Goal: Navigation & Orientation: Find specific page/section

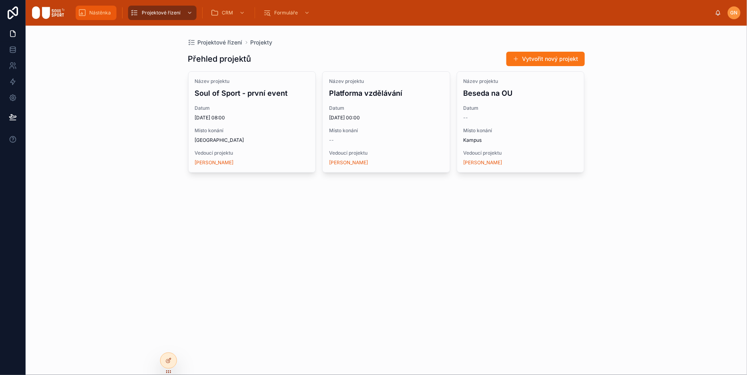
click at [104, 16] on div "Nástěnka" at bounding box center [96, 12] width 36 height 13
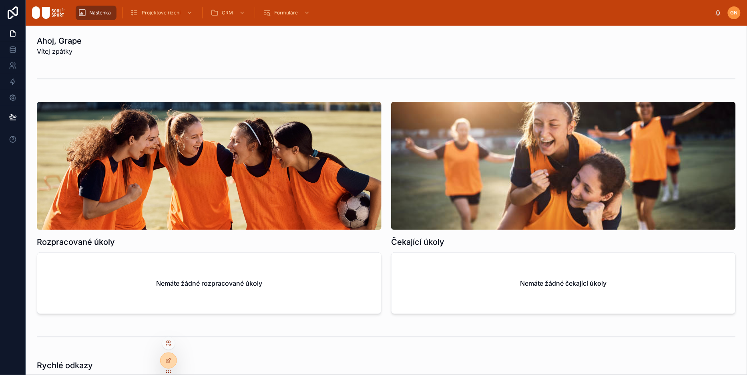
click at [169, 346] on icon at bounding box center [168, 343] width 6 height 6
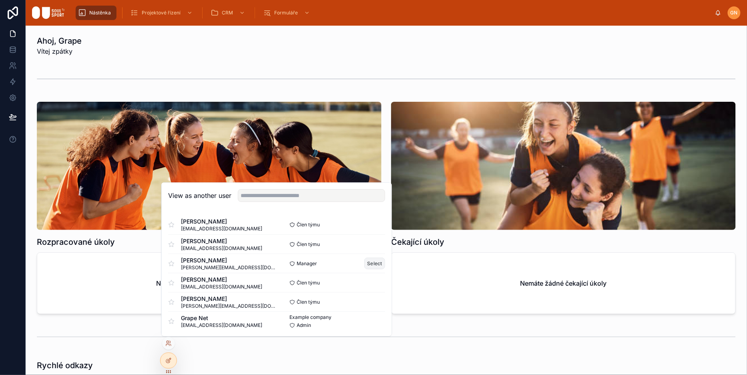
click at [372, 261] on button "Select" at bounding box center [374, 263] width 21 height 12
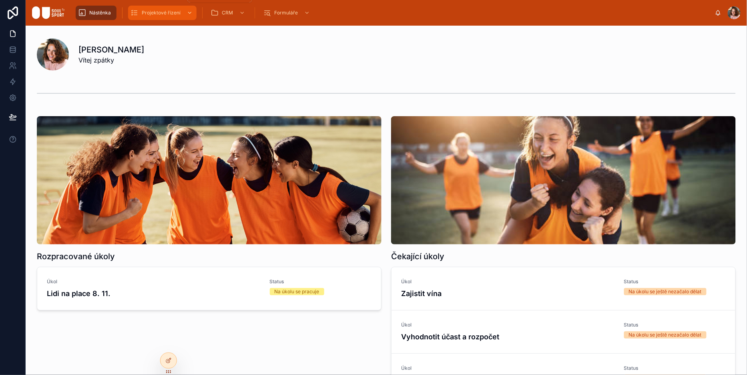
click at [152, 9] on div "Projektové řízení" at bounding box center [163, 12] width 64 height 13
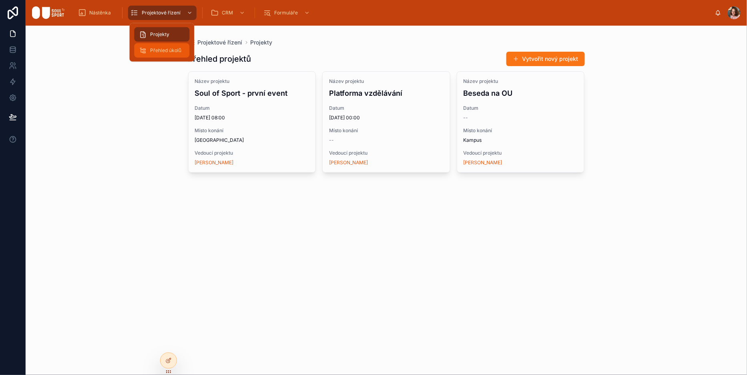
click at [160, 50] on span "Přehled úkolů" at bounding box center [165, 50] width 31 height 6
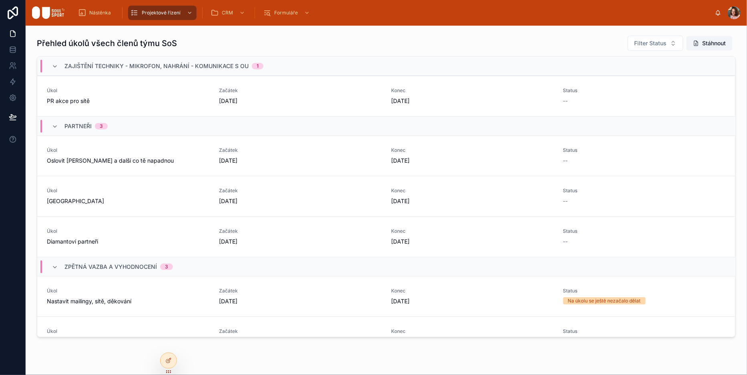
click at [351, 60] on div "zajištění techniky - mikrofon, nahrání - komunikace s OU 1" at bounding box center [386, 65] width 698 height 19
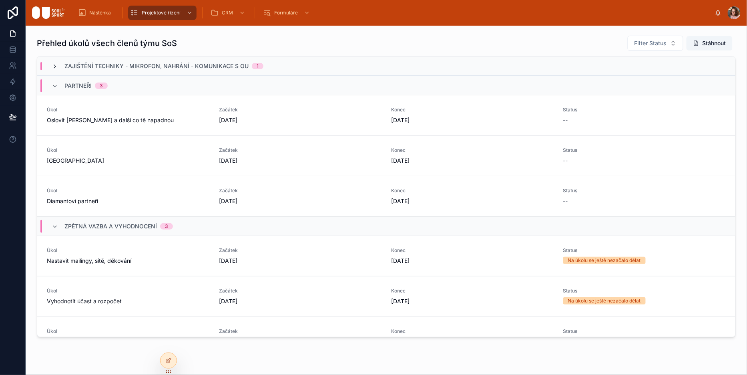
click at [52, 63] on icon at bounding box center [55, 66] width 6 height 6
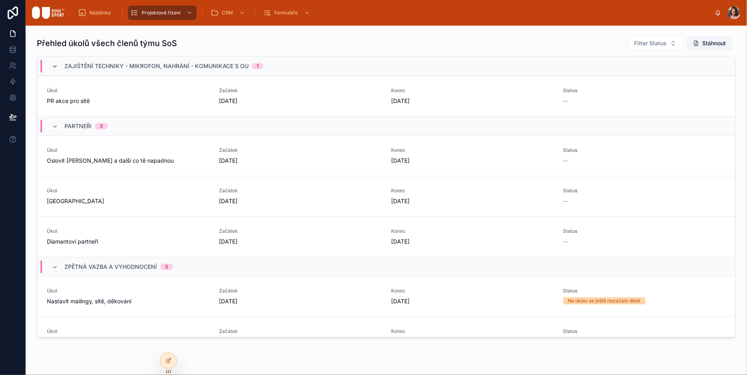
click at [52, 63] on icon at bounding box center [55, 66] width 6 height 6
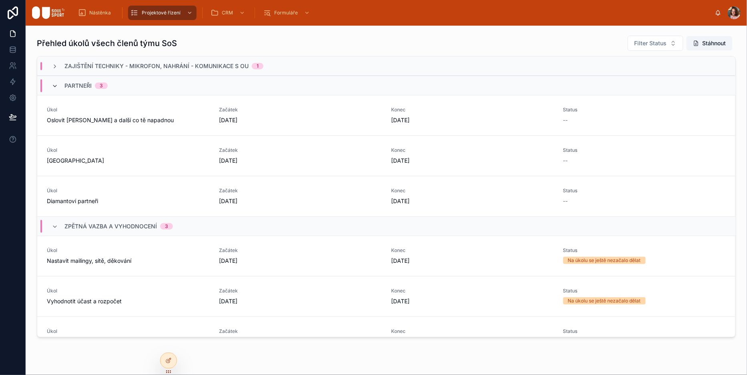
click at [52, 84] on icon at bounding box center [55, 86] width 6 height 6
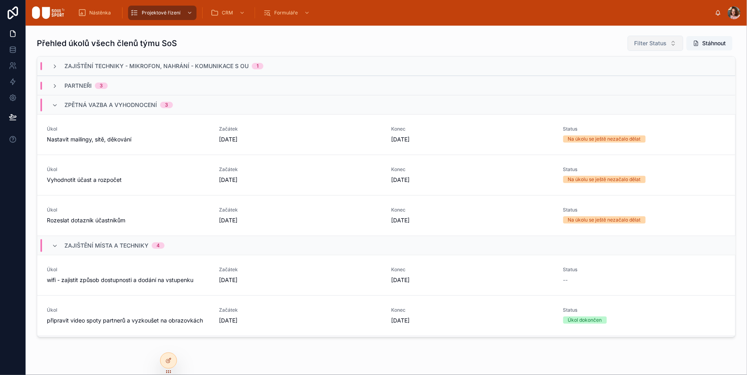
click at [667, 42] on button "Filter Status" at bounding box center [656, 43] width 56 height 15
click at [553, 33] on div "Přehled úkolů všech členů týmu SoS Filter Status Stáhnout zajištění techniky - …" at bounding box center [386, 186] width 709 height 308
click at [157, 28] on div "Projekty" at bounding box center [162, 34] width 46 height 13
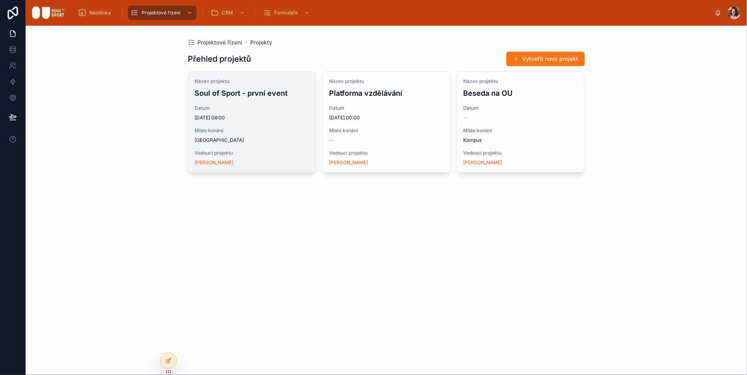
click at [280, 119] on span "08/11/2025 08:00" at bounding box center [252, 118] width 115 height 6
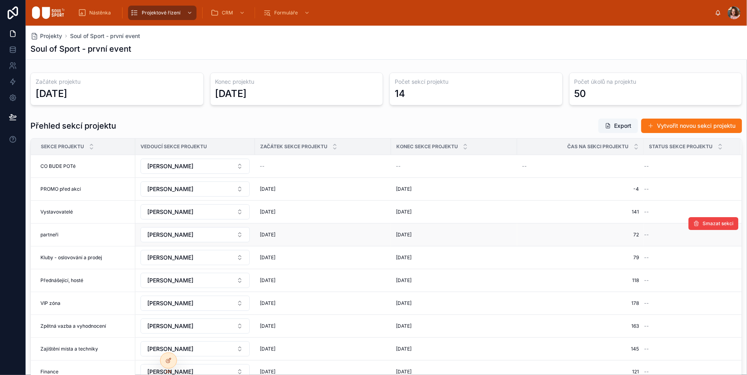
scroll to position [12, 0]
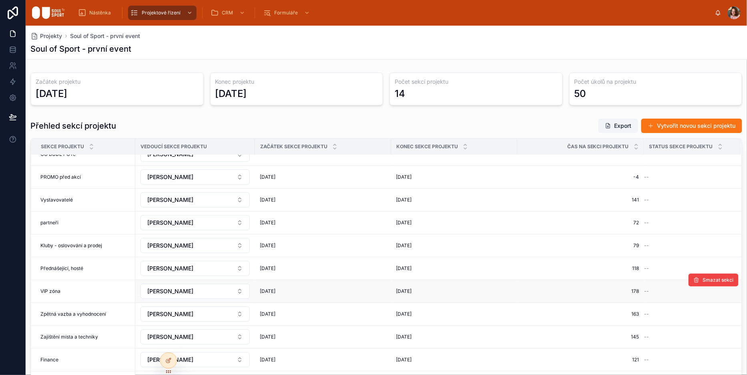
click at [54, 288] on span "VIP zóna" at bounding box center [50, 291] width 20 height 6
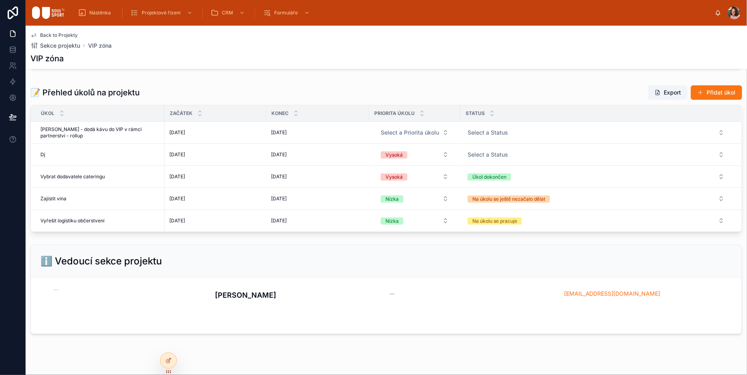
scroll to position [110, 0]
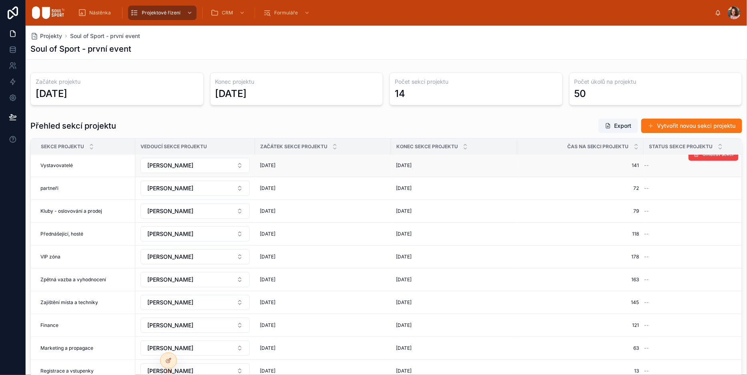
click at [86, 162] on div "Vystavovatelé Vystavovatelé" at bounding box center [85, 165] width 90 height 6
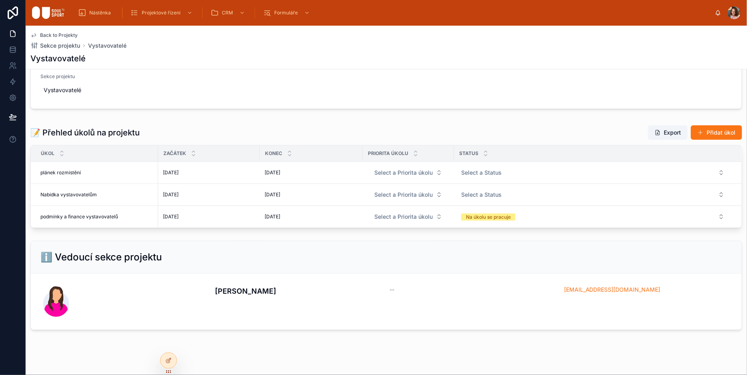
scroll to position [50, 0]
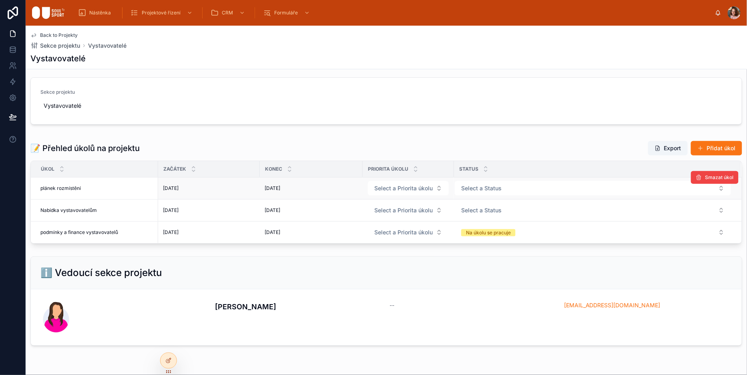
click at [114, 185] on div "plánek rozmístění plánek rozmístění" at bounding box center [96, 188] width 113 height 6
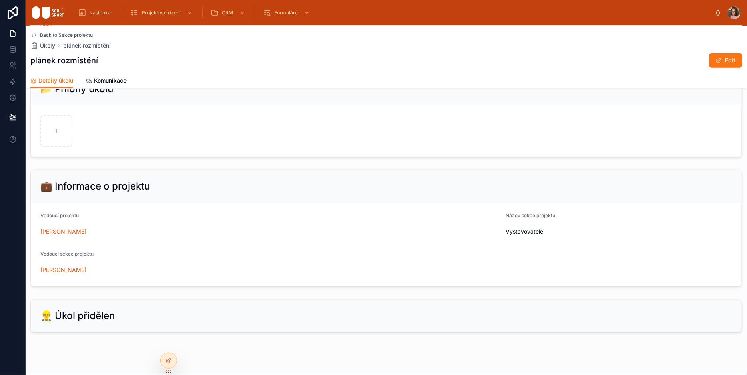
scroll to position [293, 0]
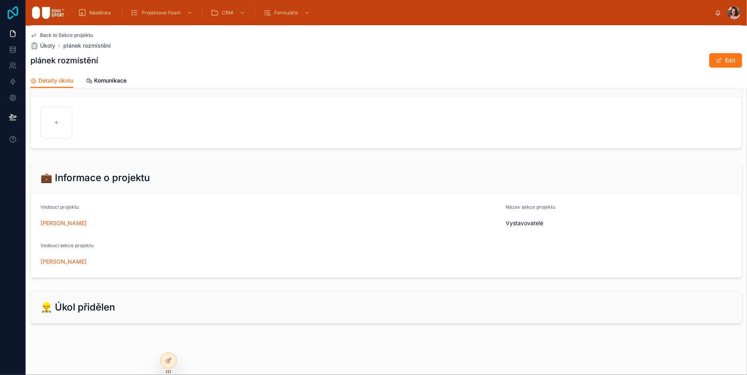
click at [8, 9] on icon at bounding box center [13, 12] width 16 height 13
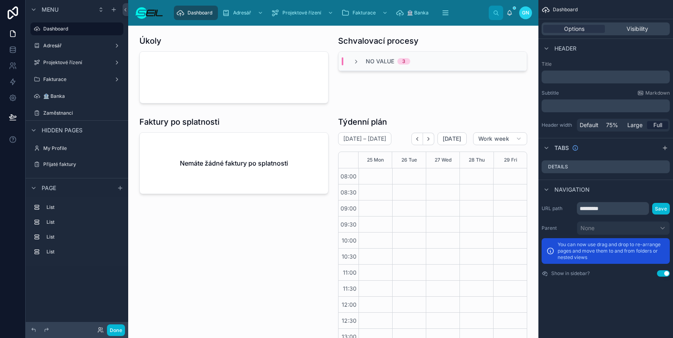
scroll to position [119, 0]
click at [114, 331] on button "Done" at bounding box center [116, 330] width 18 height 12
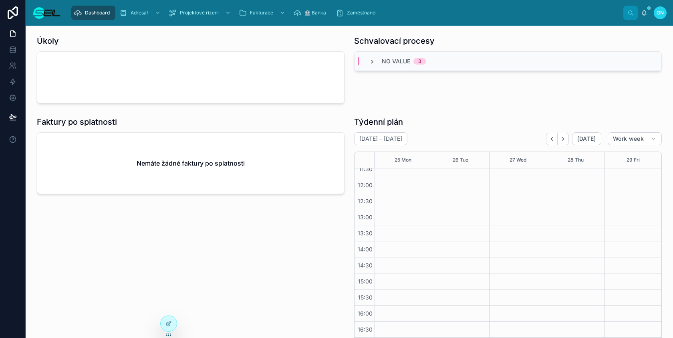
click at [372, 60] on icon at bounding box center [372, 61] width 6 height 6
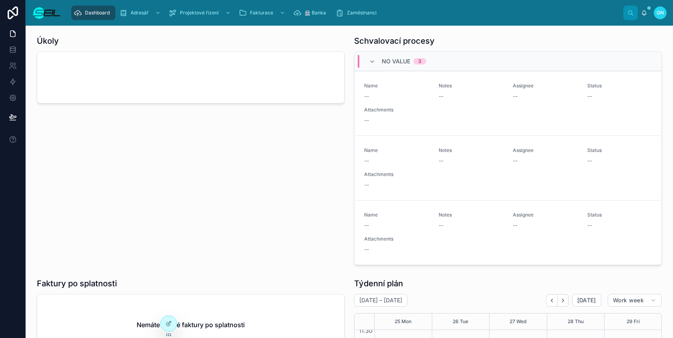
click at [372, 60] on icon at bounding box center [372, 61] width 6 height 6
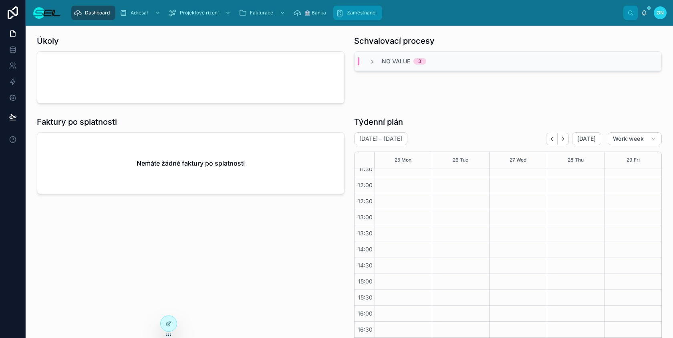
click at [356, 17] on div "Zaměstnanci" at bounding box center [358, 12] width 44 height 13
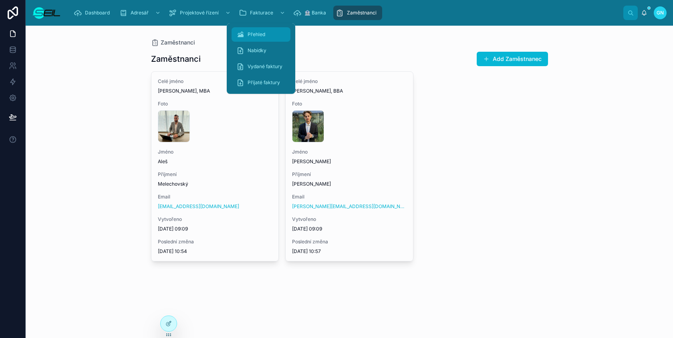
click at [259, 32] on span "Přehled" at bounding box center [256, 34] width 18 height 6
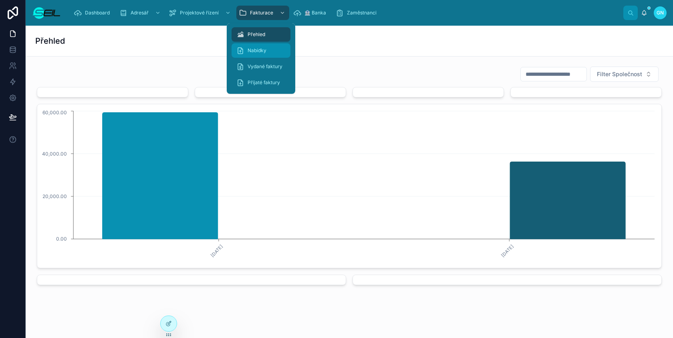
click at [266, 50] on div "Nabídky" at bounding box center [260, 50] width 49 height 13
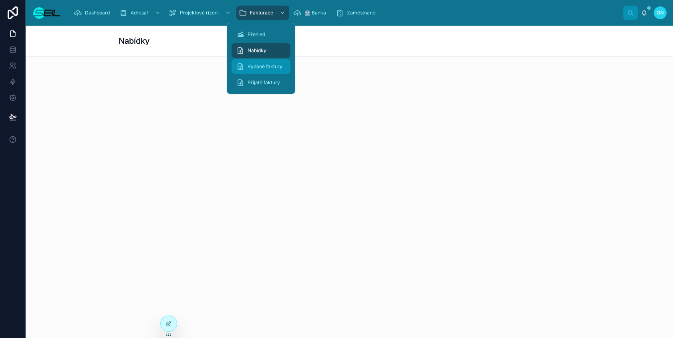
click at [261, 62] on div "Vydané faktury" at bounding box center [260, 66] width 49 height 13
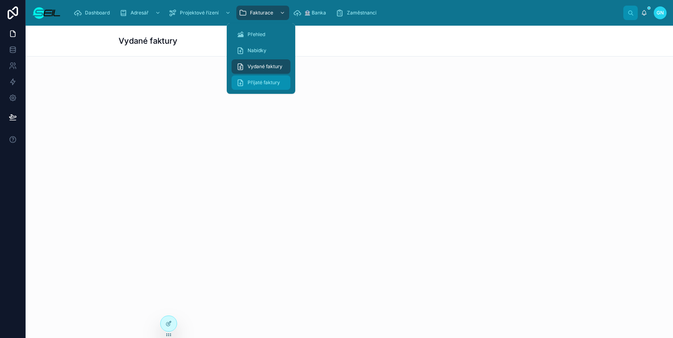
click at [259, 80] on span "Přijaté faktury" at bounding box center [263, 82] width 32 height 6
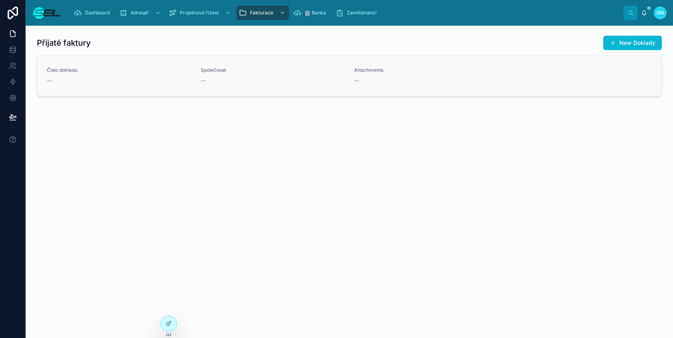
click at [317, 73] on span "Společnost" at bounding box center [273, 70] width 144 height 6
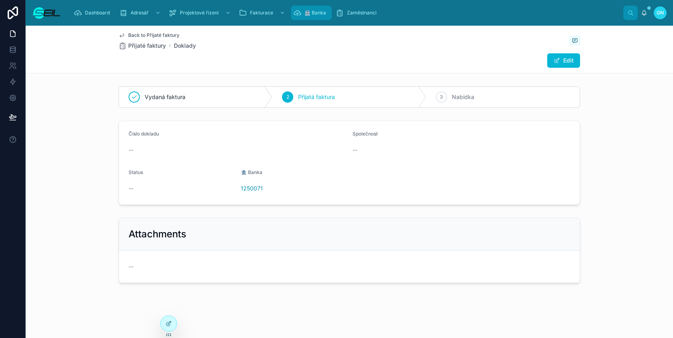
click at [318, 17] on div "🏦 Banka" at bounding box center [311, 12] width 36 height 13
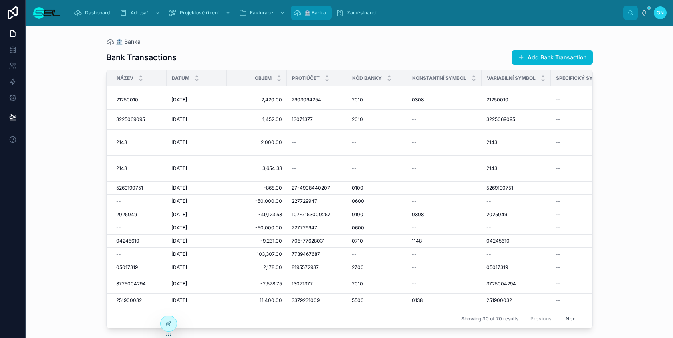
scroll to position [185, 0]
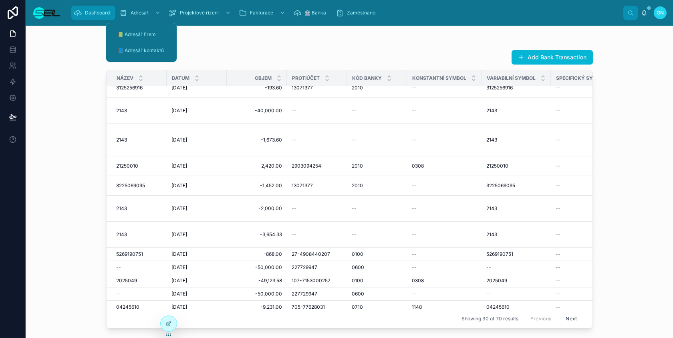
click at [92, 11] on span "Dashboard" at bounding box center [97, 13] width 25 height 6
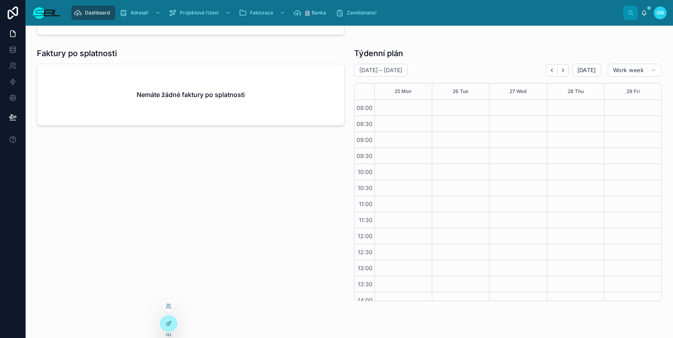
click at [171, 310] on div at bounding box center [168, 305] width 13 height 13
click at [171, 306] on icon at bounding box center [168, 306] width 6 height 6
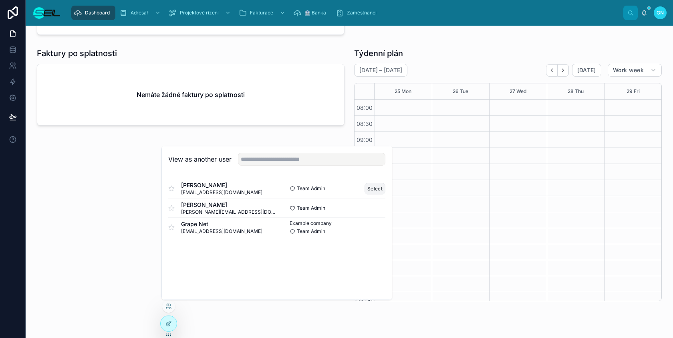
click at [375, 189] on button "Select" at bounding box center [374, 189] width 21 height 12
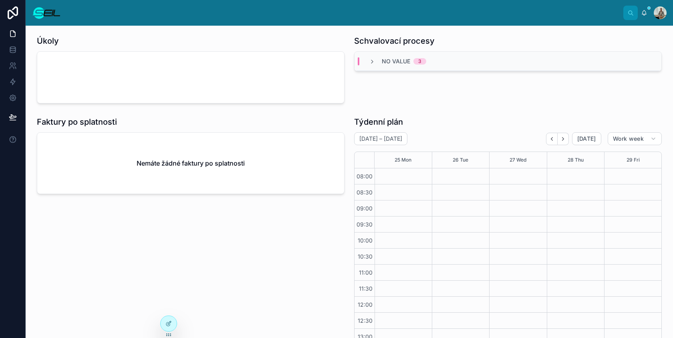
scroll to position [119, 0]
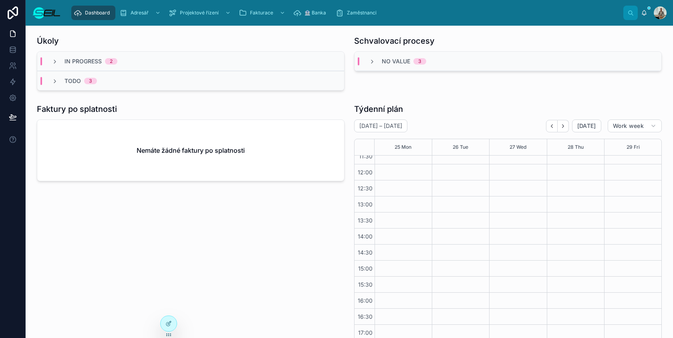
click at [416, 10] on div "Dashboard Adresář Projektové řízení Fakturace 🏦 Banka Zaměstnanci" at bounding box center [345, 13] width 556 height 18
click at [657, 12] on div at bounding box center [659, 12] width 13 height 13
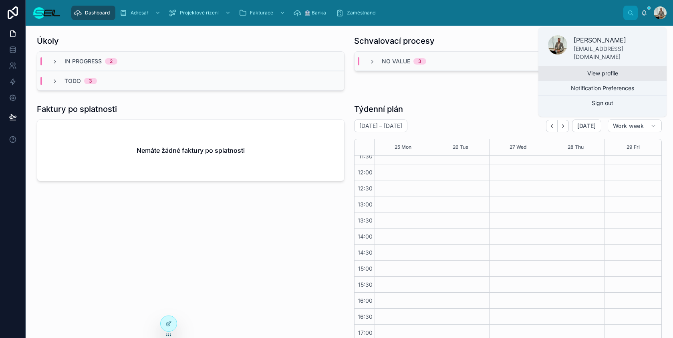
click at [607, 66] on link "View profile" at bounding box center [602, 73] width 128 height 14
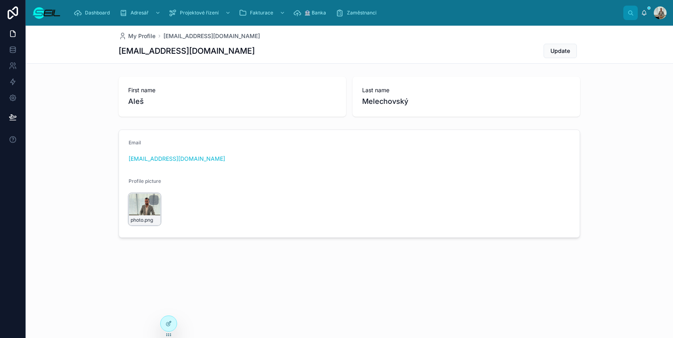
click at [147, 202] on div "photo .png" at bounding box center [145, 209] width 32 height 32
click at [44, 10] on img at bounding box center [46, 12] width 29 height 13
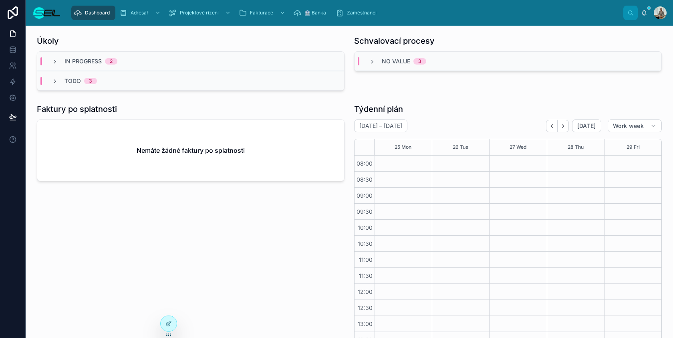
scroll to position [119, 0]
